Goal: Navigation & Orientation: Find specific page/section

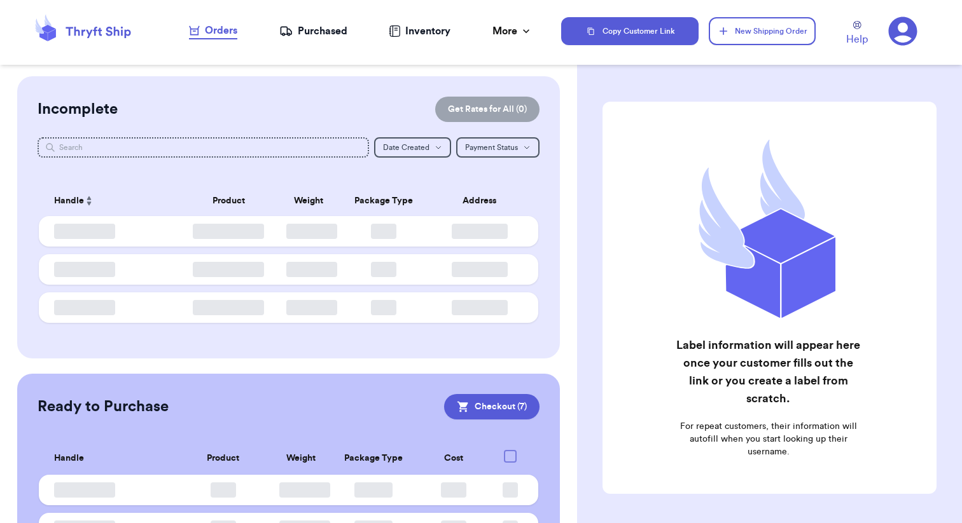
checkbox input "true"
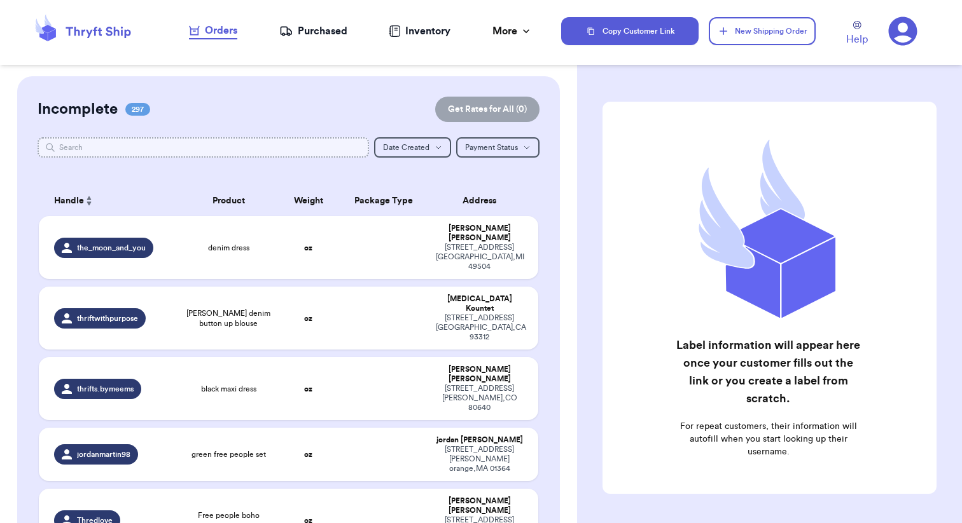
click at [156, 151] on input "text" at bounding box center [203, 147] width 331 height 20
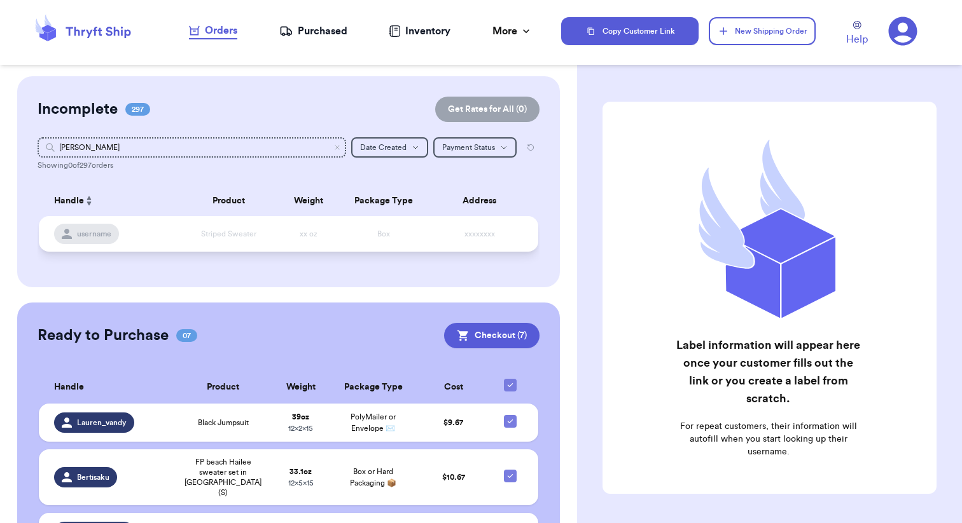
click at [252, 244] on td "Striped Sweater" at bounding box center [229, 234] width 100 height 36
click at [394, 146] on span "Date Created" at bounding box center [383, 148] width 46 height 8
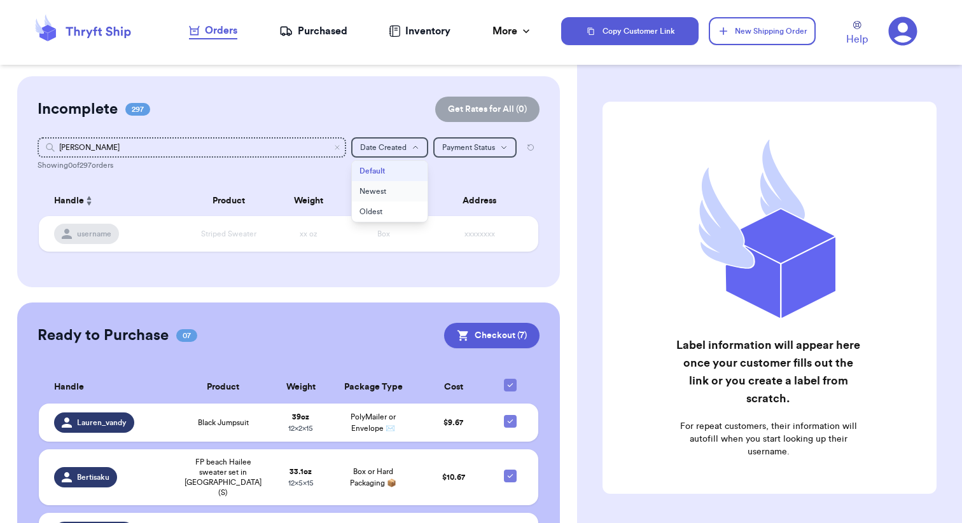
click at [380, 191] on button "Newest" at bounding box center [390, 191] width 76 height 20
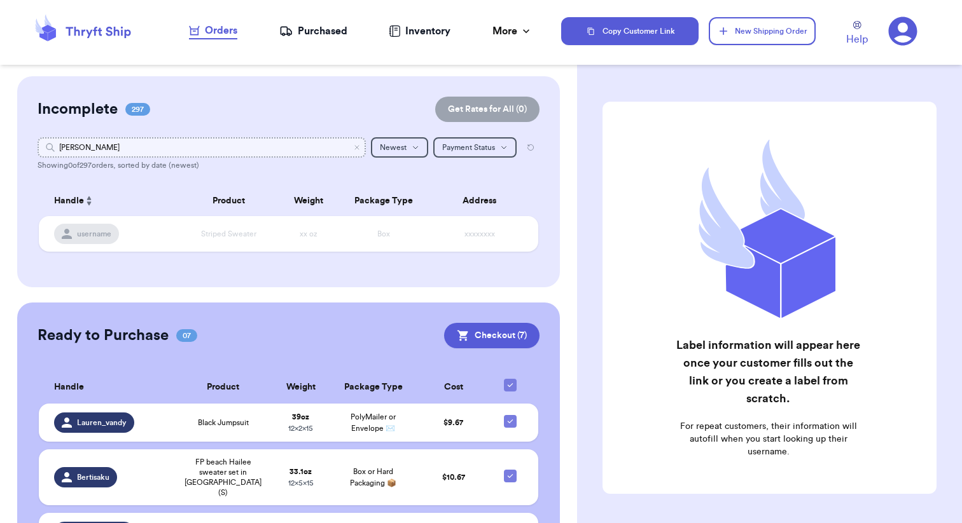
click at [106, 146] on input "[PERSON_NAME]" at bounding box center [202, 147] width 328 height 20
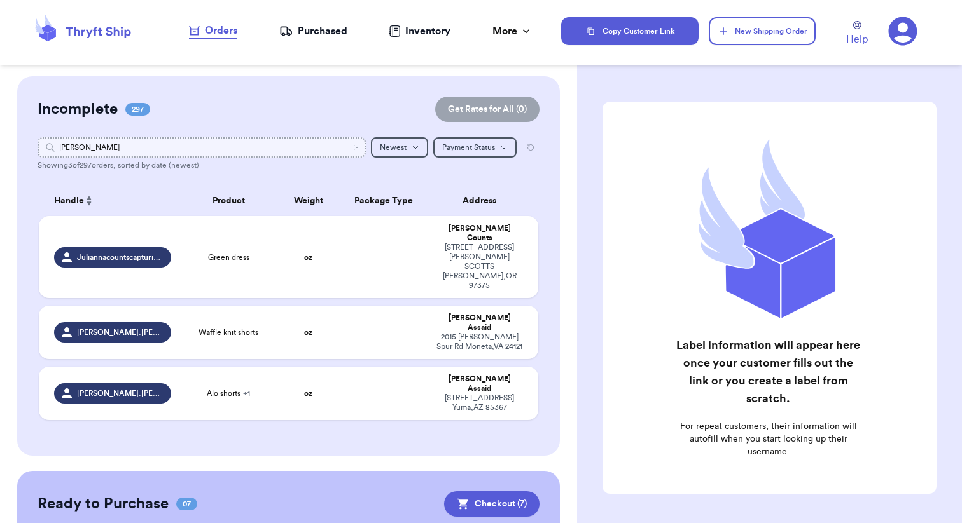
type input "[PERSON_NAME]"
click at [297, 27] on div "Purchased" at bounding box center [313, 31] width 68 height 15
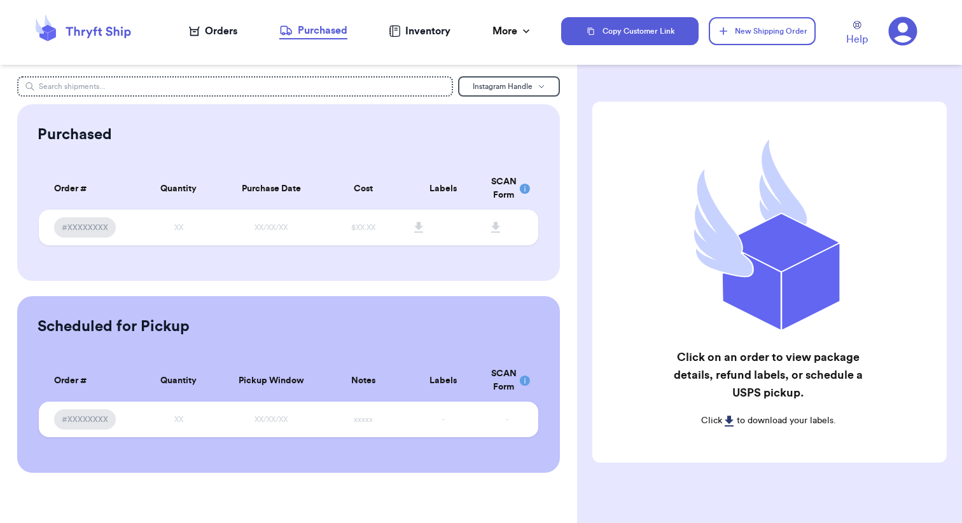
click at [223, 29] on div "Orders" at bounding box center [213, 31] width 48 height 15
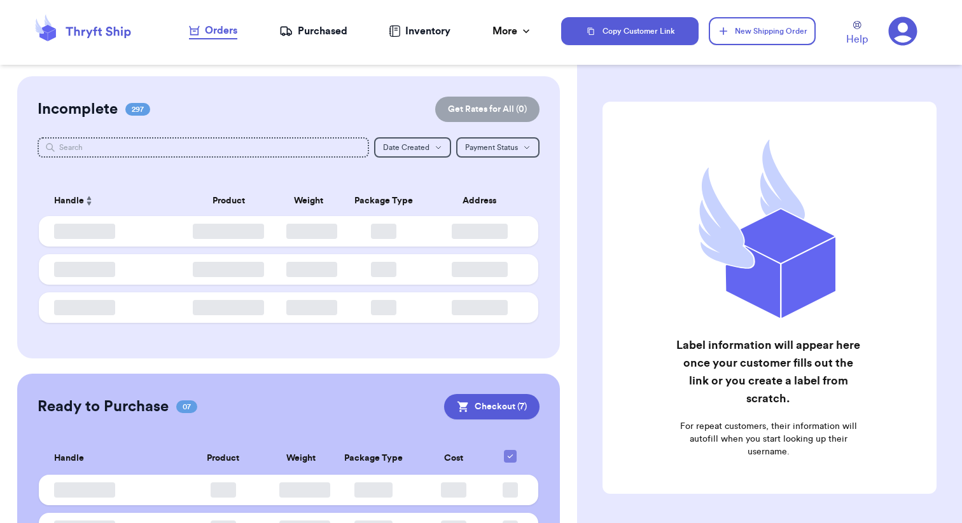
click at [439, 29] on div "Inventory" at bounding box center [420, 31] width 62 height 15
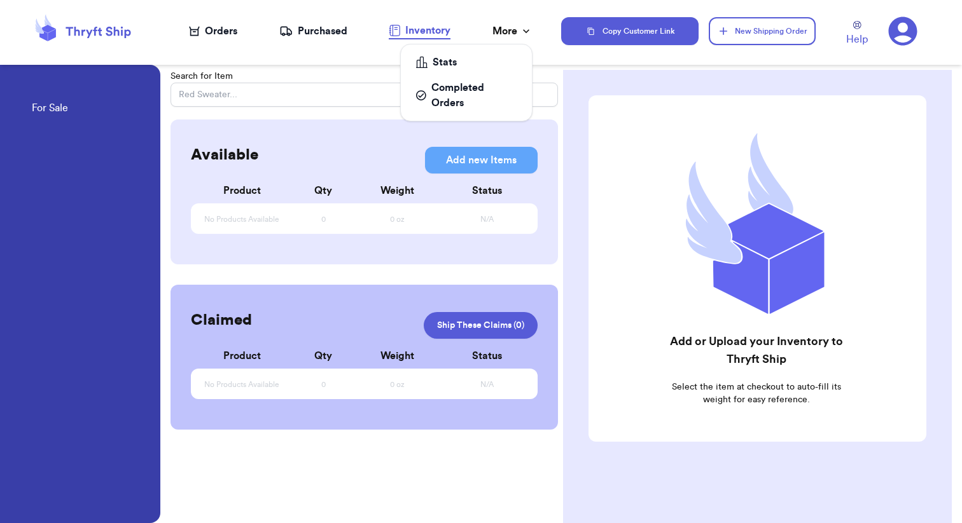
click at [511, 34] on div "More" at bounding box center [512, 31] width 40 height 15
click at [851, 29] on link "Help" at bounding box center [857, 34] width 22 height 26
